Goal: Find specific page/section: Find specific page/section

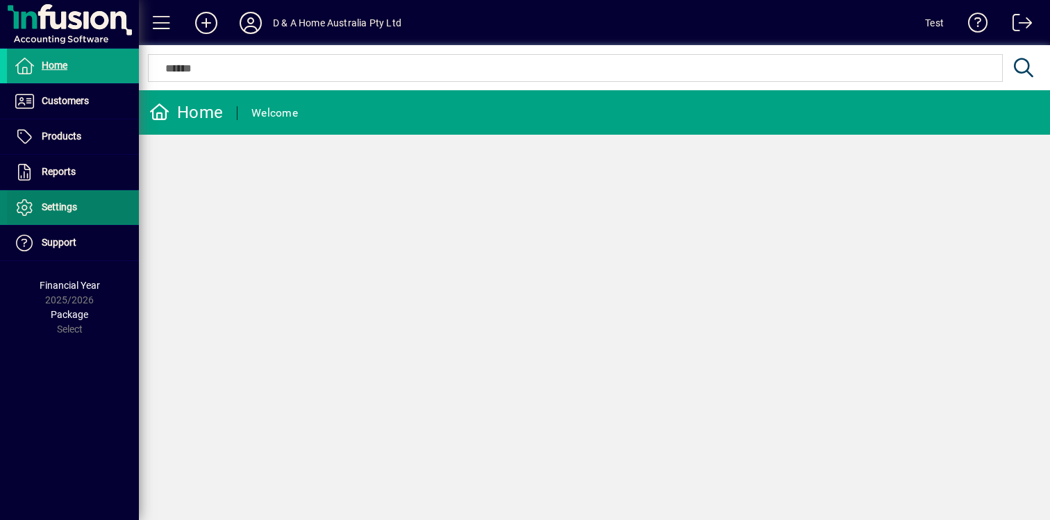
click at [117, 202] on span at bounding box center [73, 207] width 132 height 33
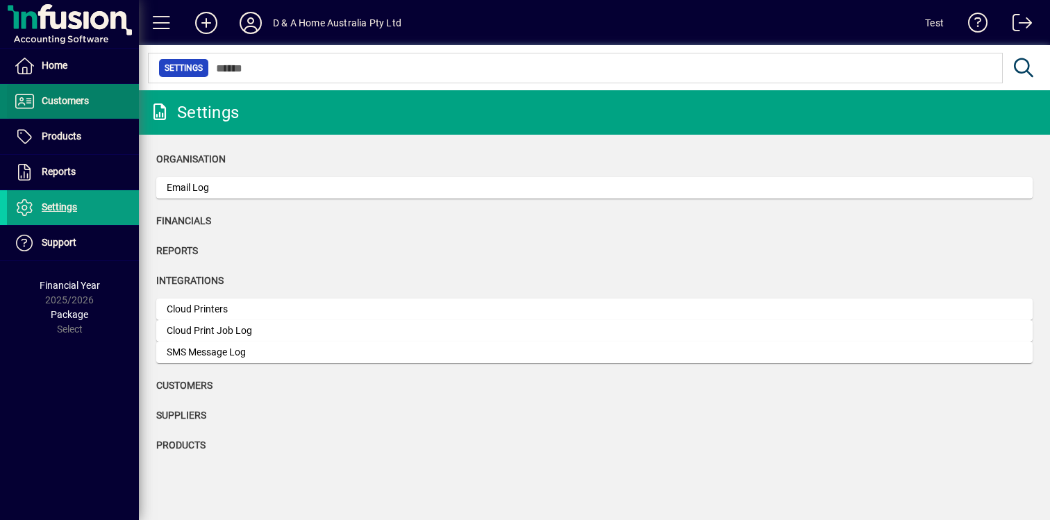
click at [116, 104] on span at bounding box center [73, 101] width 132 height 33
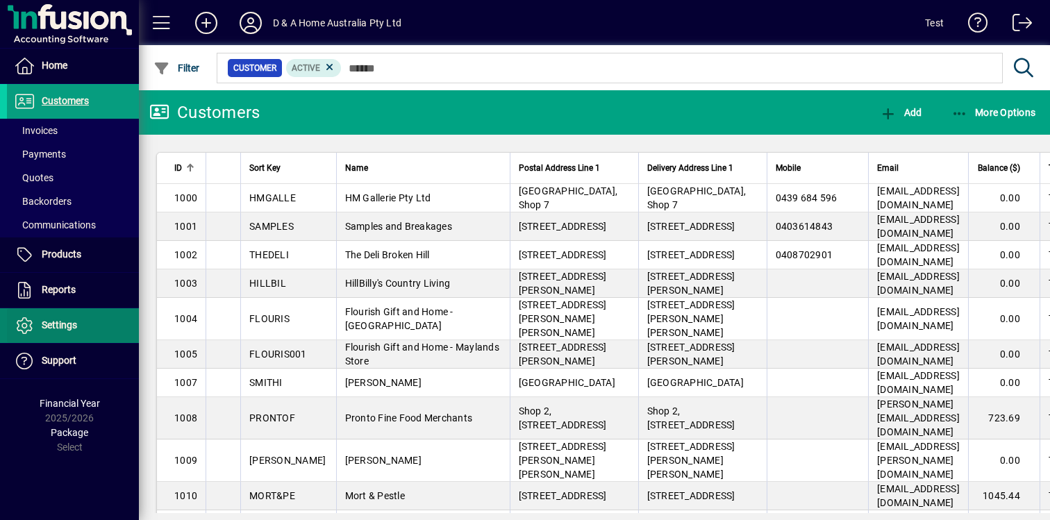
click at [76, 312] on span at bounding box center [73, 325] width 132 height 33
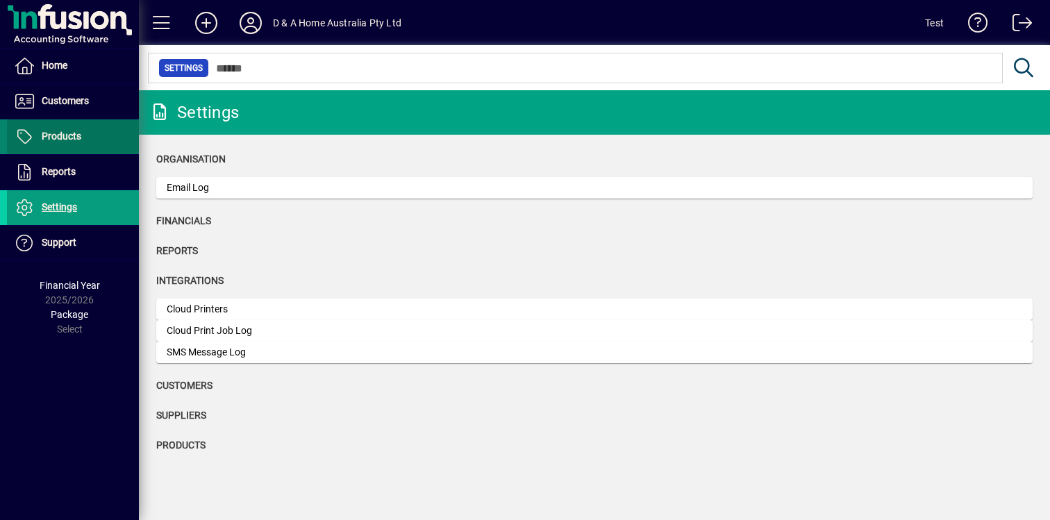
click at [84, 145] on span at bounding box center [73, 136] width 132 height 33
